Goal: Find specific page/section: Find specific page/section

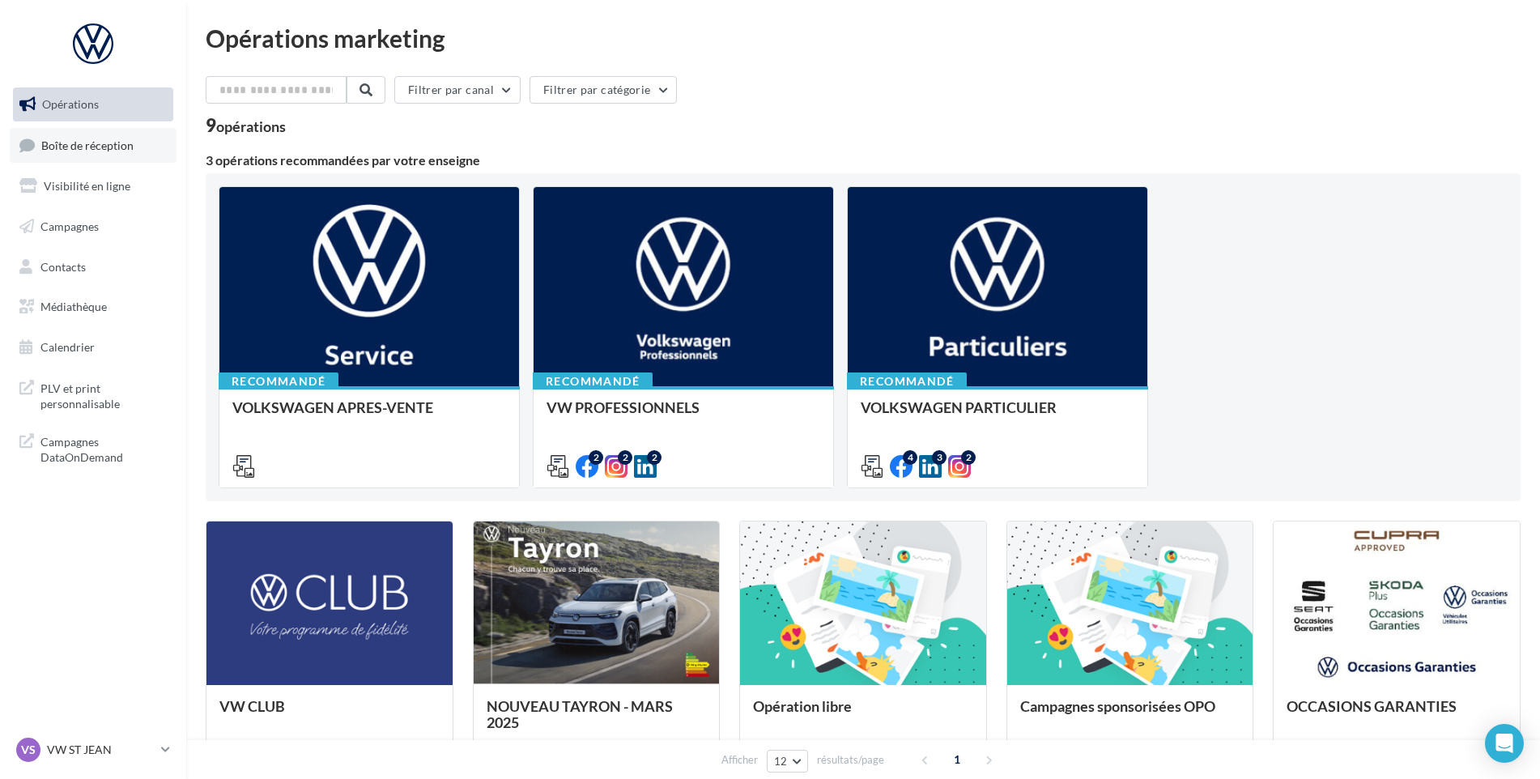
click at [74, 134] on link "Boîte de réception" at bounding box center [93, 145] width 167 height 35
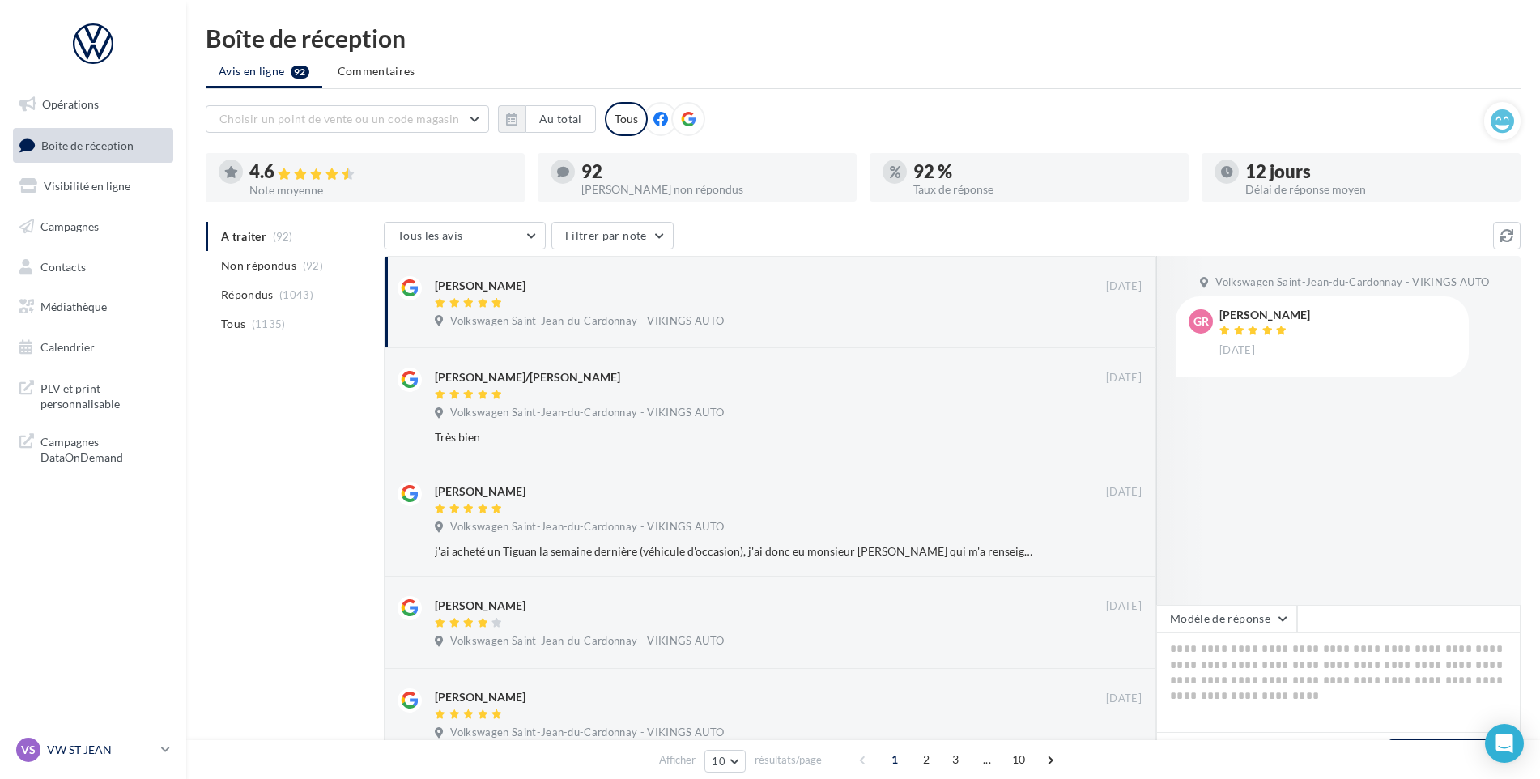
click at [44, 746] on div "VS VW ST JEAN vw-stj-vau" at bounding box center [85, 750] width 138 height 24
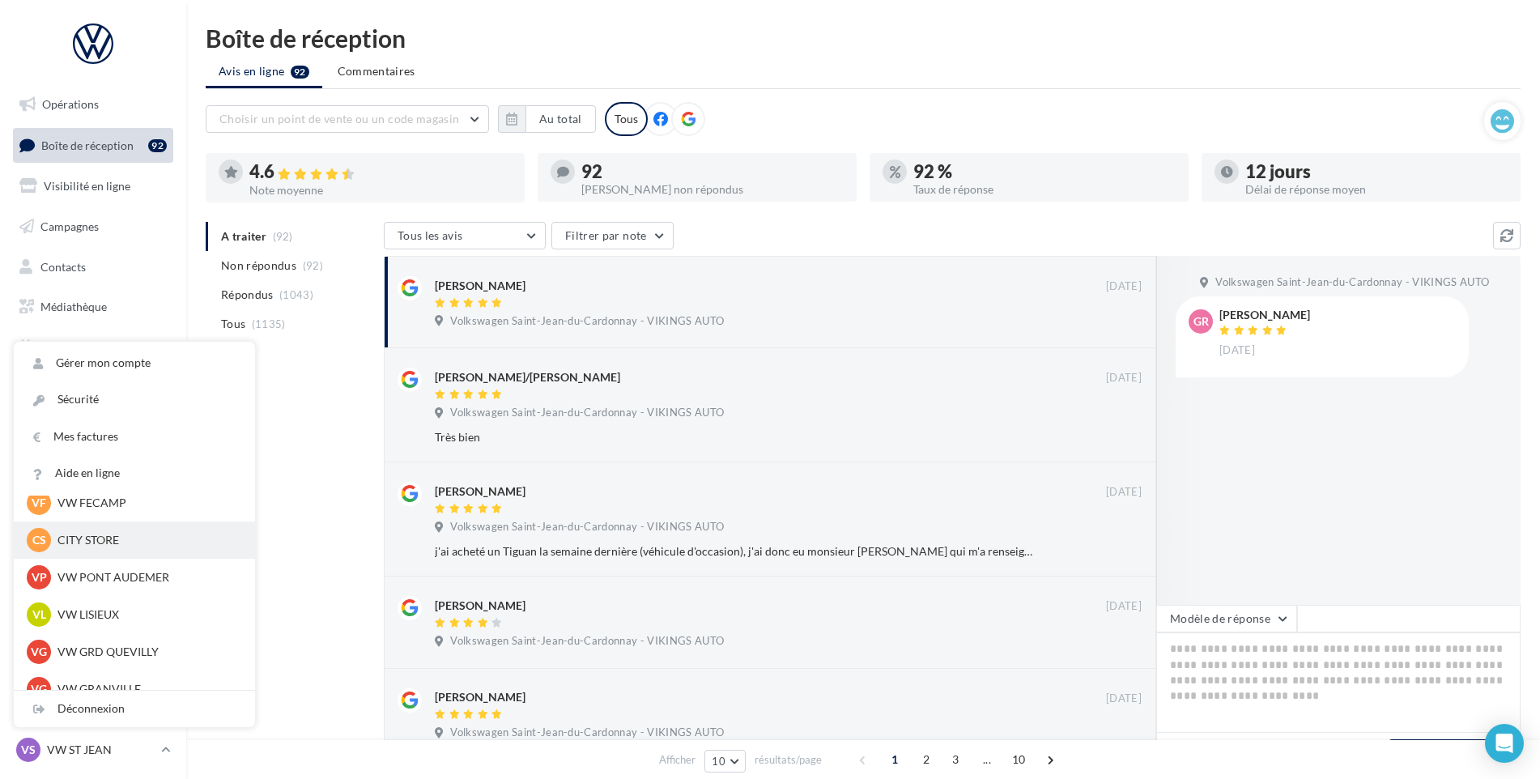
scroll to position [324, 0]
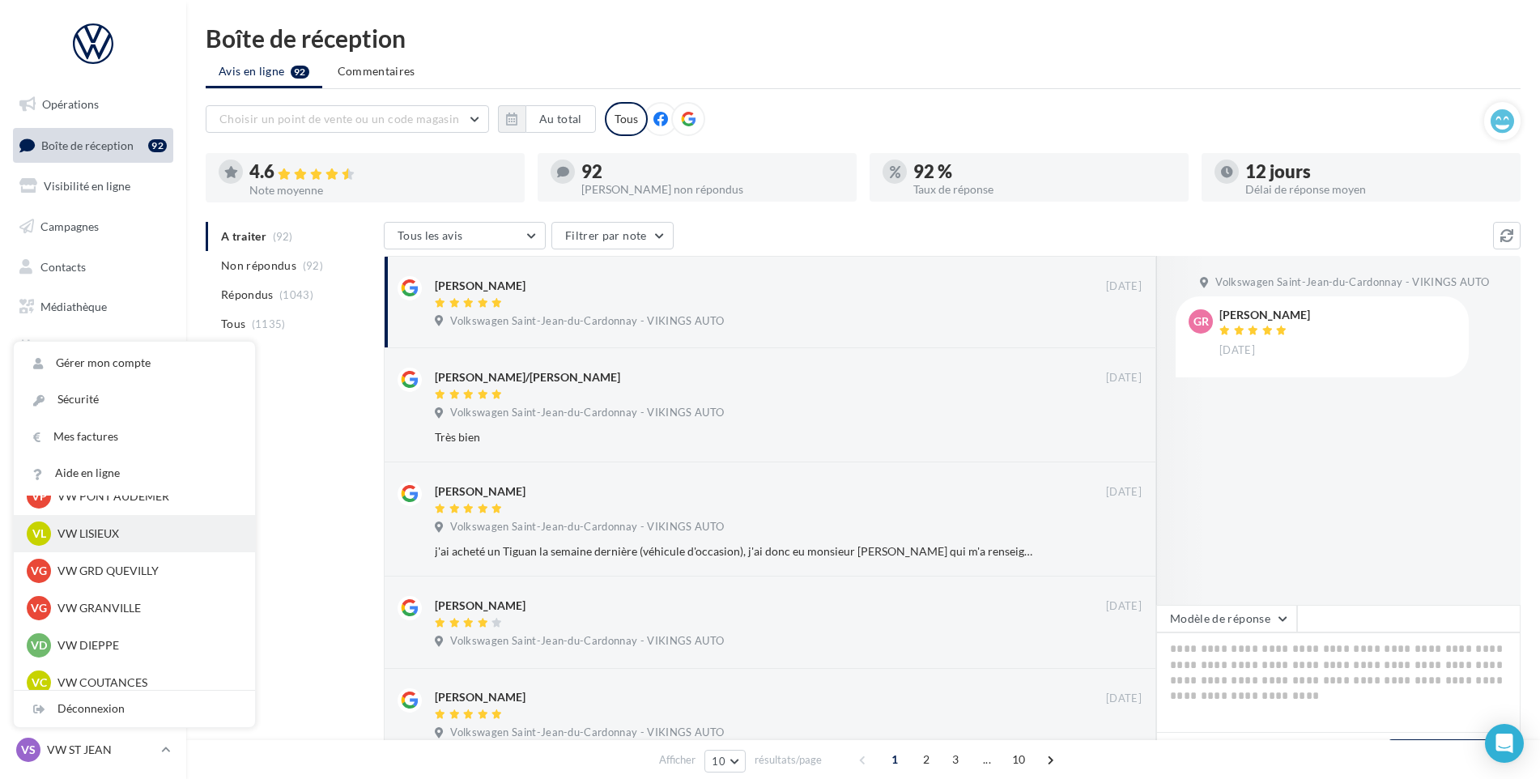
click at [89, 527] on p "VW LISIEUX" at bounding box center [146, 534] width 178 height 16
